Goal: Task Accomplishment & Management: Manage account settings

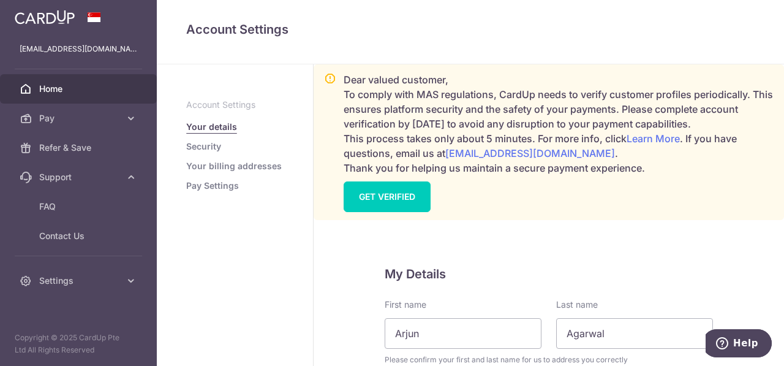
scroll to position [184, 0]
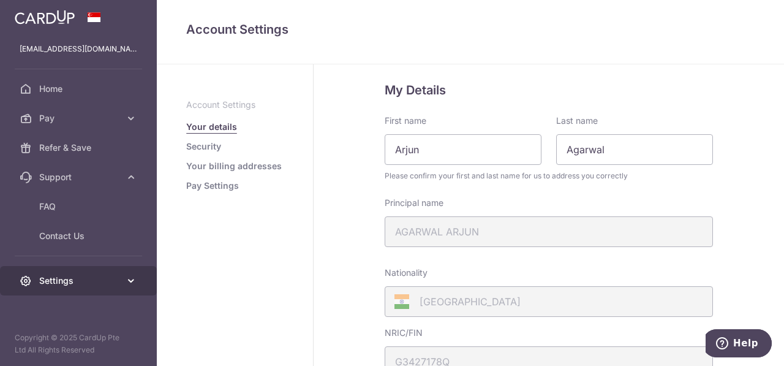
click at [110, 274] on span "Settings" at bounding box center [79, 280] width 81 height 12
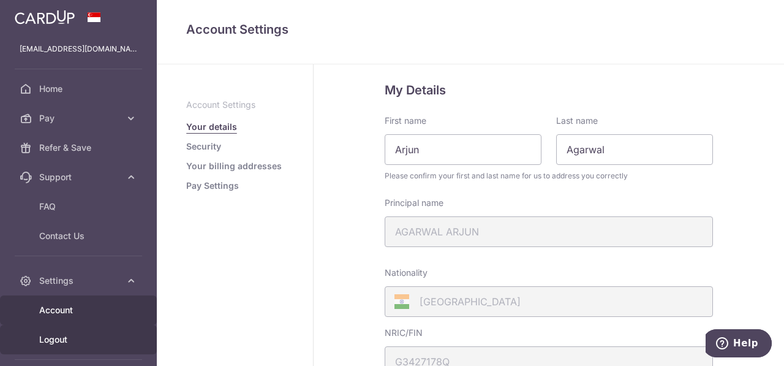
click at [88, 340] on span "Logout" at bounding box center [79, 339] width 81 height 12
